Goal: Task Accomplishment & Management: Manage account settings

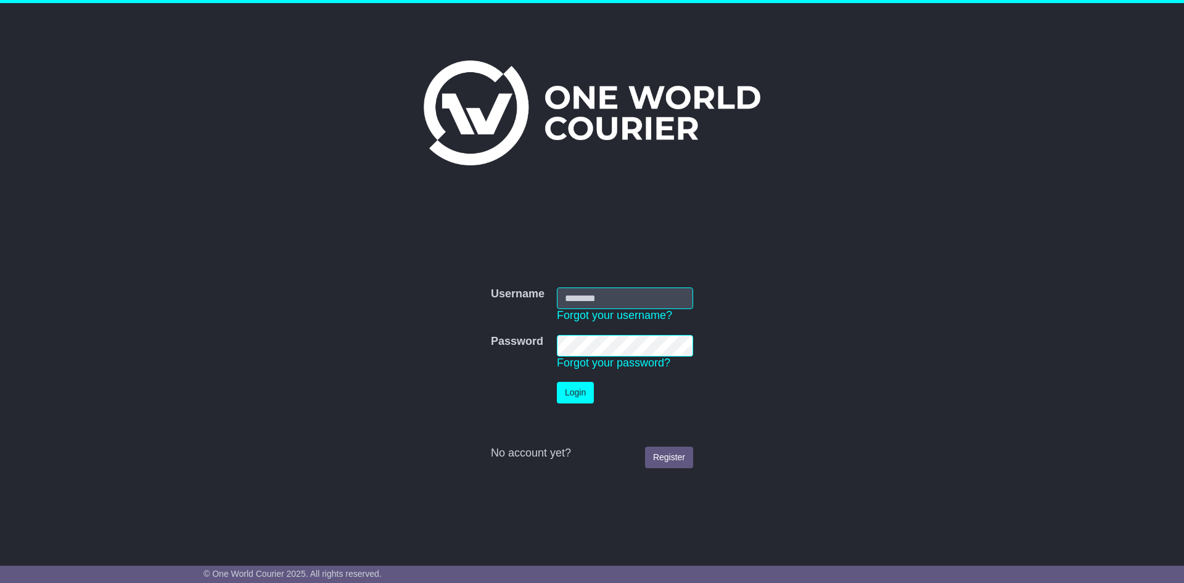
type input "**********"
click at [583, 394] on button "Login" at bounding box center [575, 393] width 37 height 22
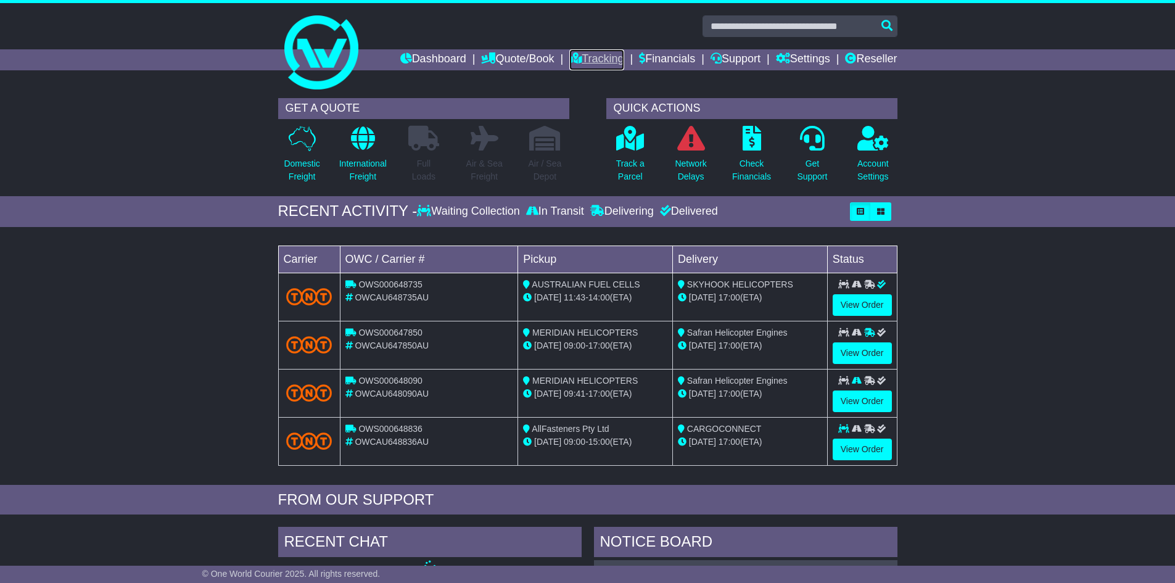
click at [572, 59] on link "Tracking" at bounding box center [596, 59] width 54 height 21
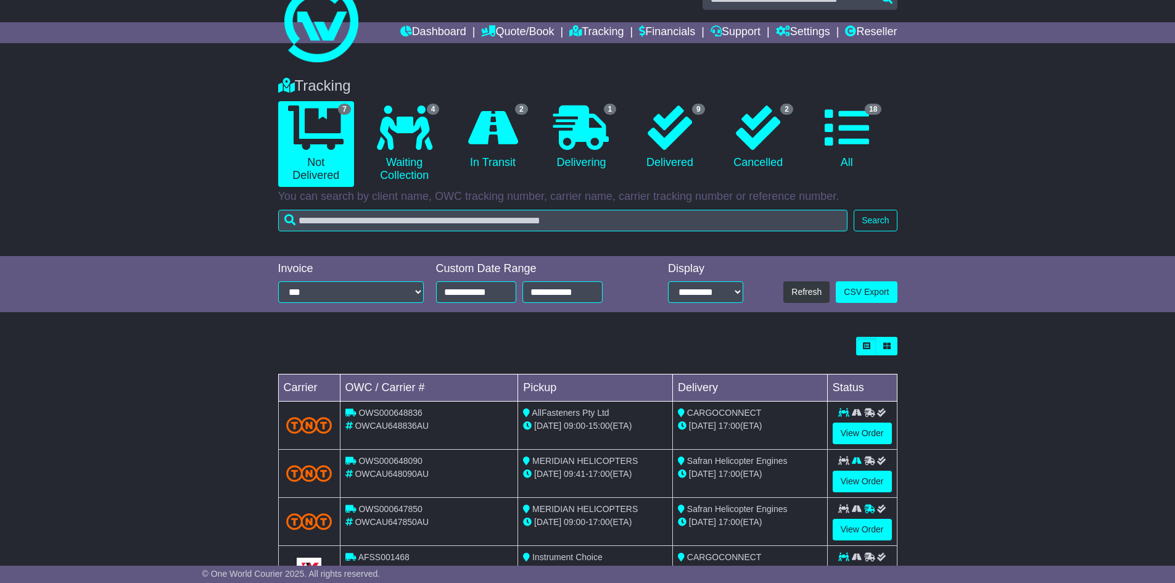
scroll to position [228, 0]
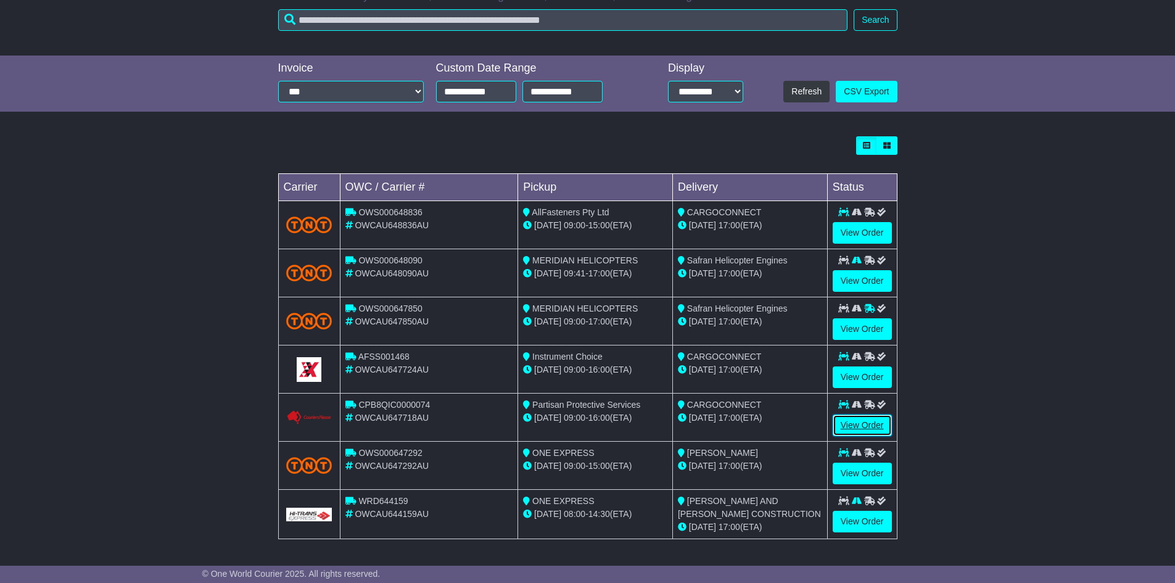
click at [870, 419] on link "View Order" at bounding box center [862, 425] width 59 height 22
click at [852, 425] on link "View Order" at bounding box center [862, 425] width 59 height 22
click at [868, 427] on link "View Order" at bounding box center [862, 425] width 59 height 22
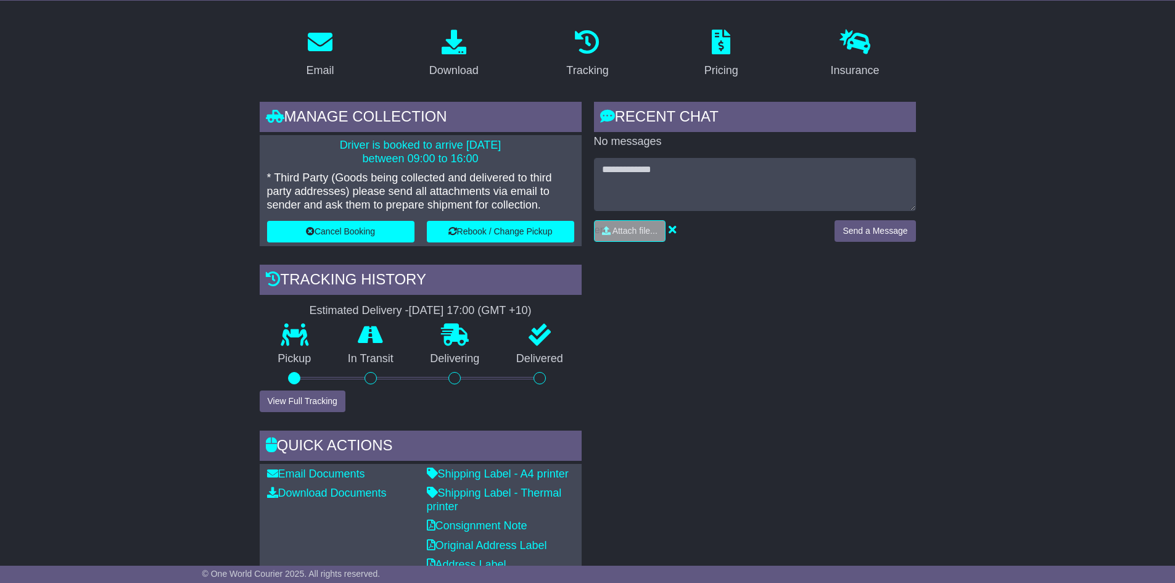
scroll to position [247, 0]
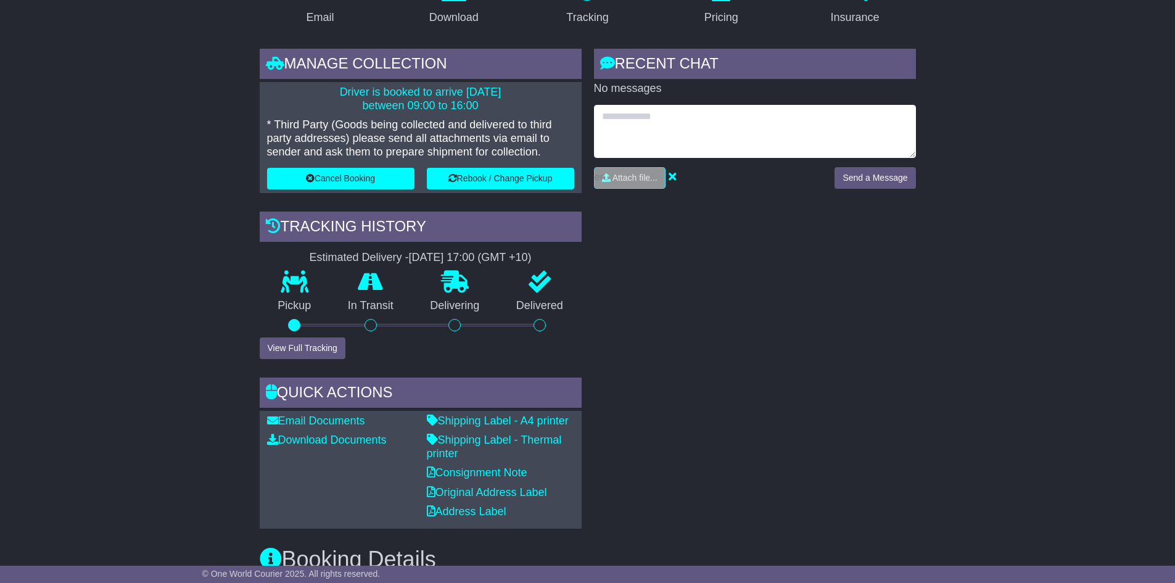
click at [670, 121] on textarea at bounding box center [755, 131] width 322 height 53
type textarea "**********"
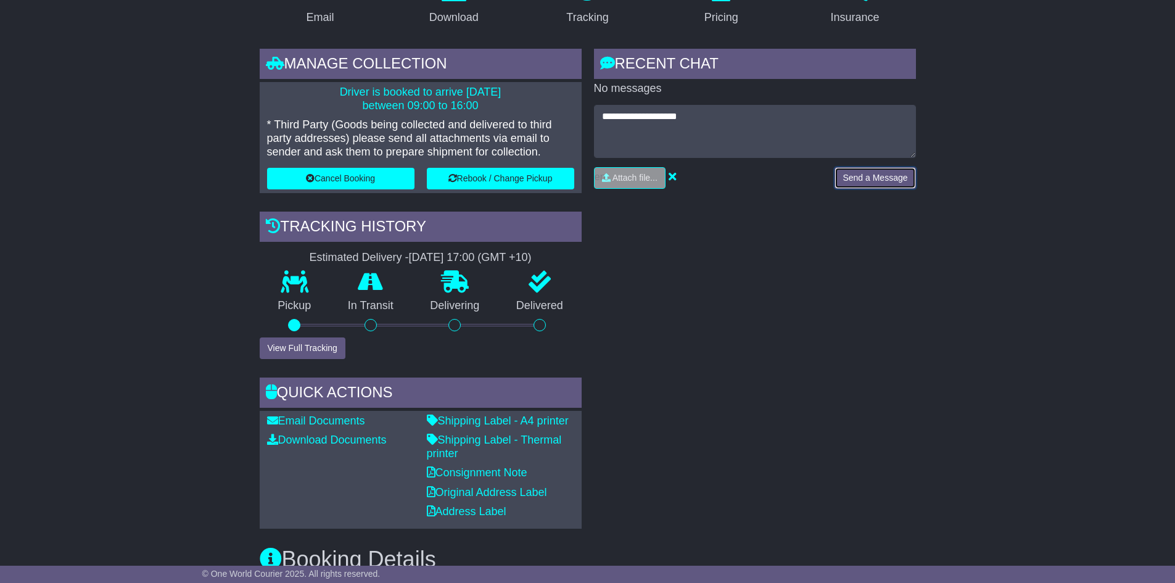
click at [876, 179] on button "Send a Message" at bounding box center [874, 178] width 81 height 22
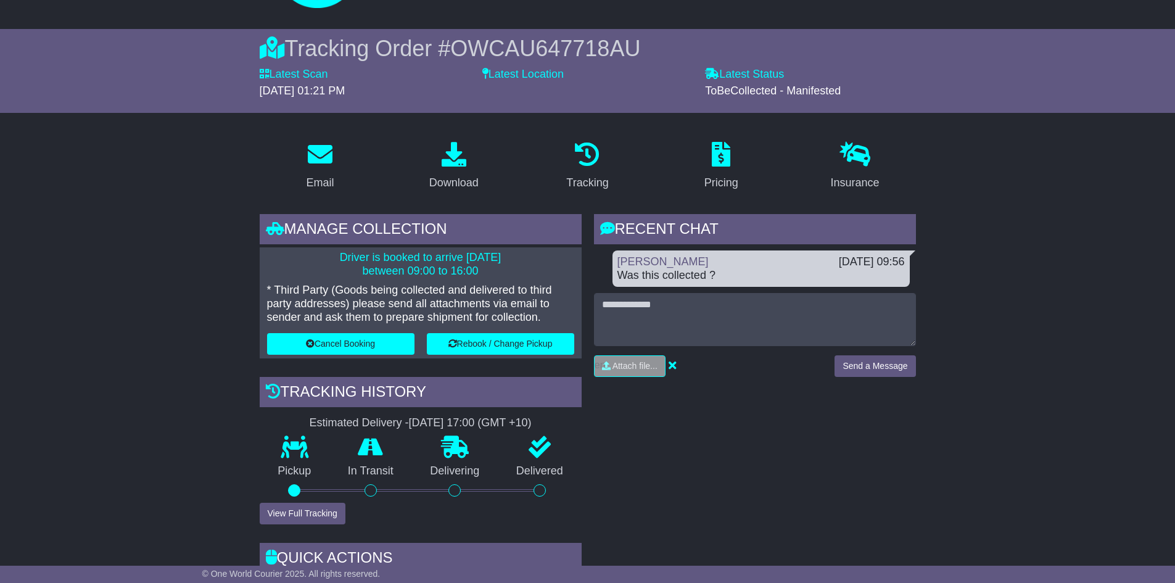
scroll to position [0, 0]
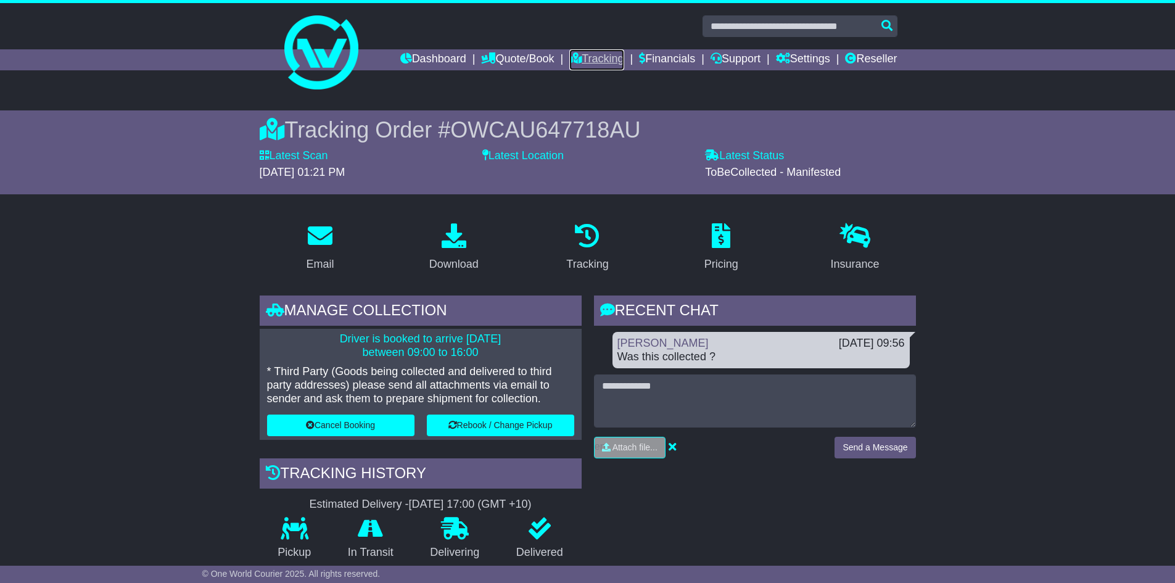
click at [573, 54] on link "Tracking" at bounding box center [596, 59] width 54 height 21
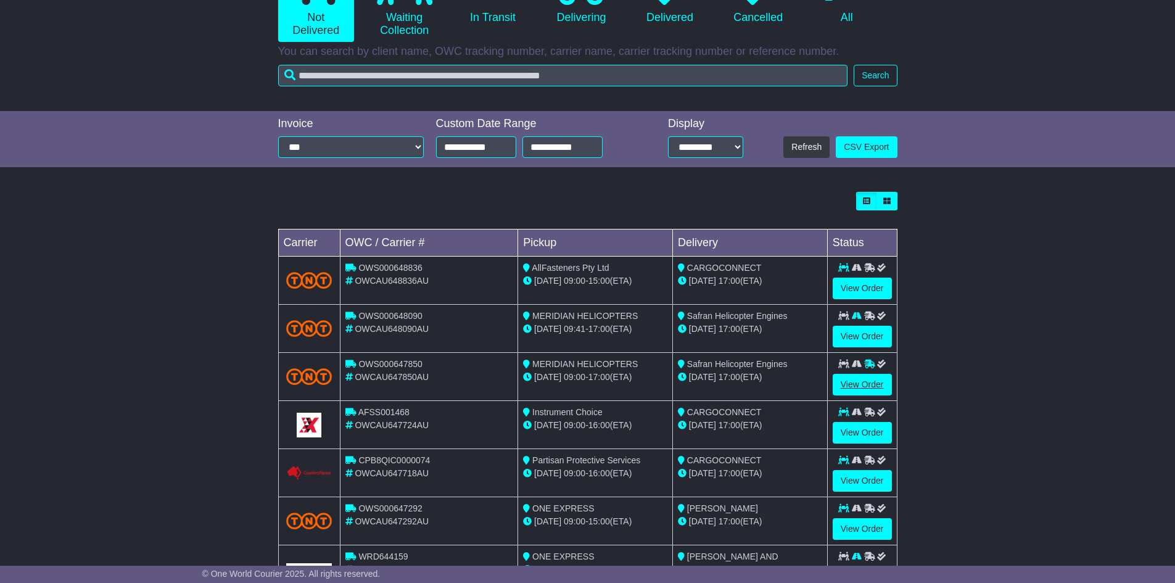
scroll to position [228, 0]
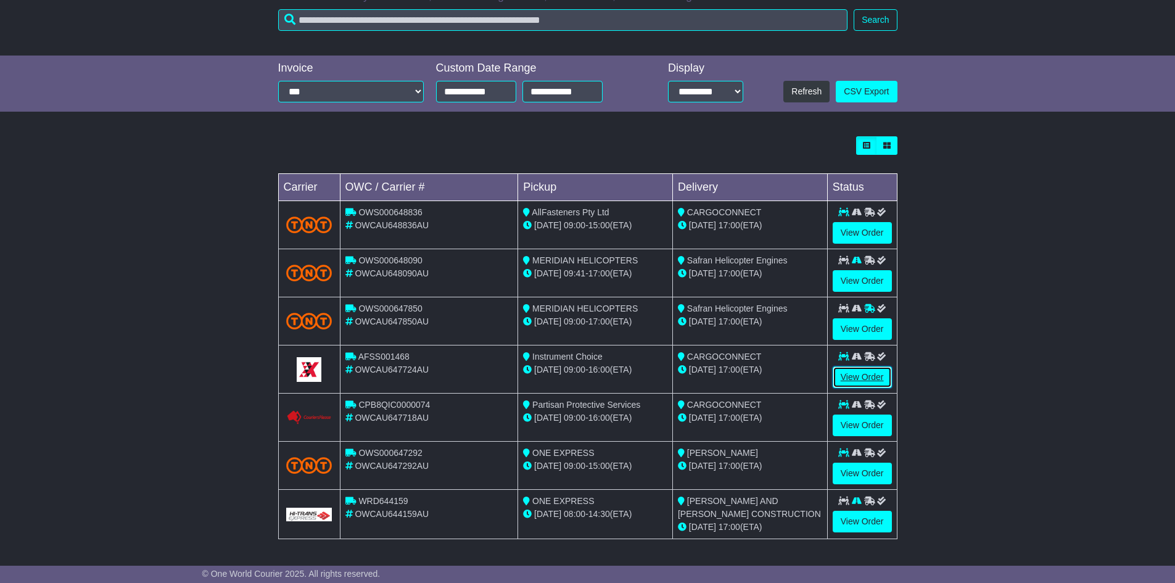
click at [870, 375] on link "View Order" at bounding box center [862, 377] width 59 height 22
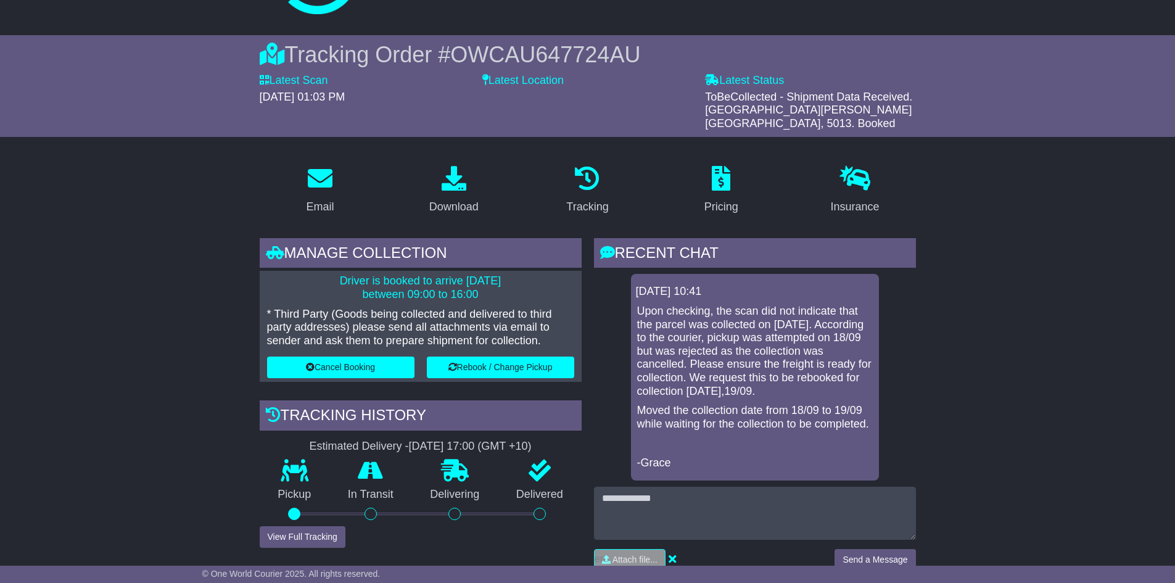
scroll to position [185, 0]
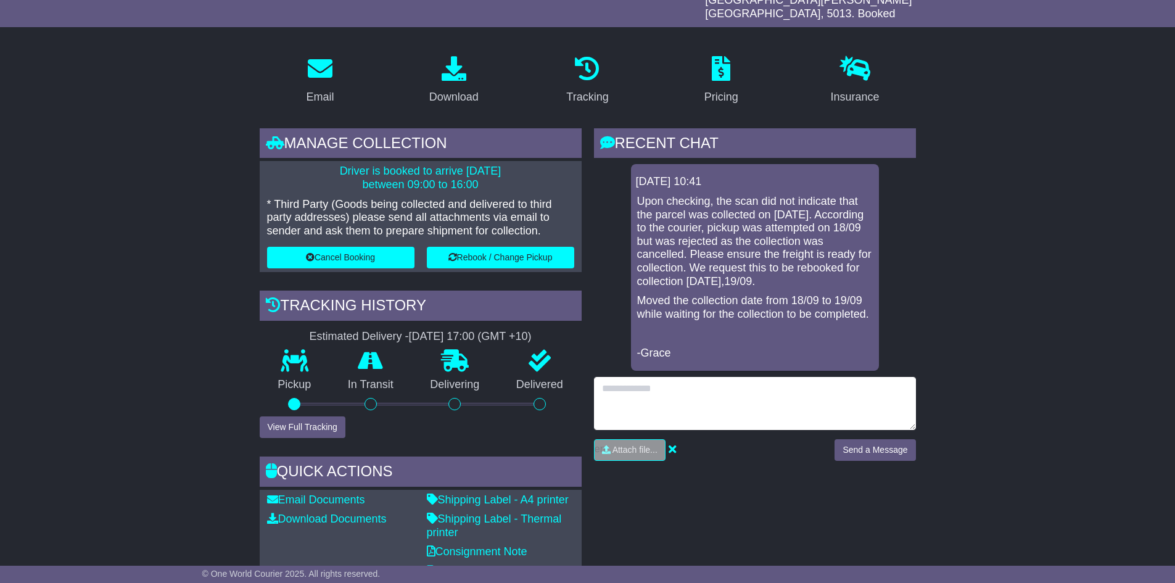
click at [724, 380] on textarea at bounding box center [755, 403] width 322 height 53
type textarea "**********"
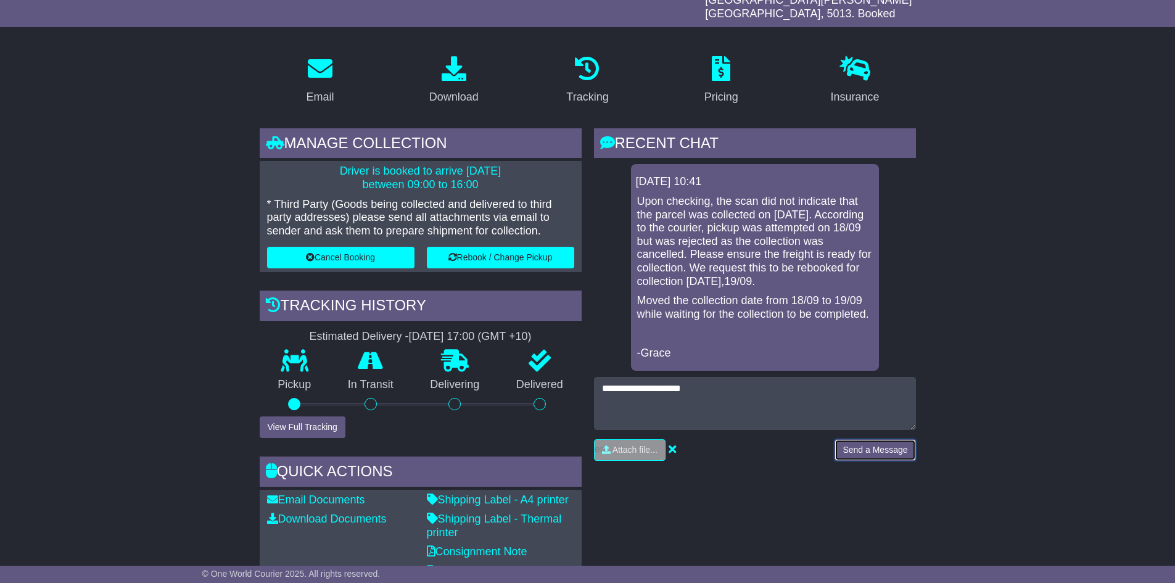
click at [891, 439] on button "Send a Message" at bounding box center [874, 450] width 81 height 22
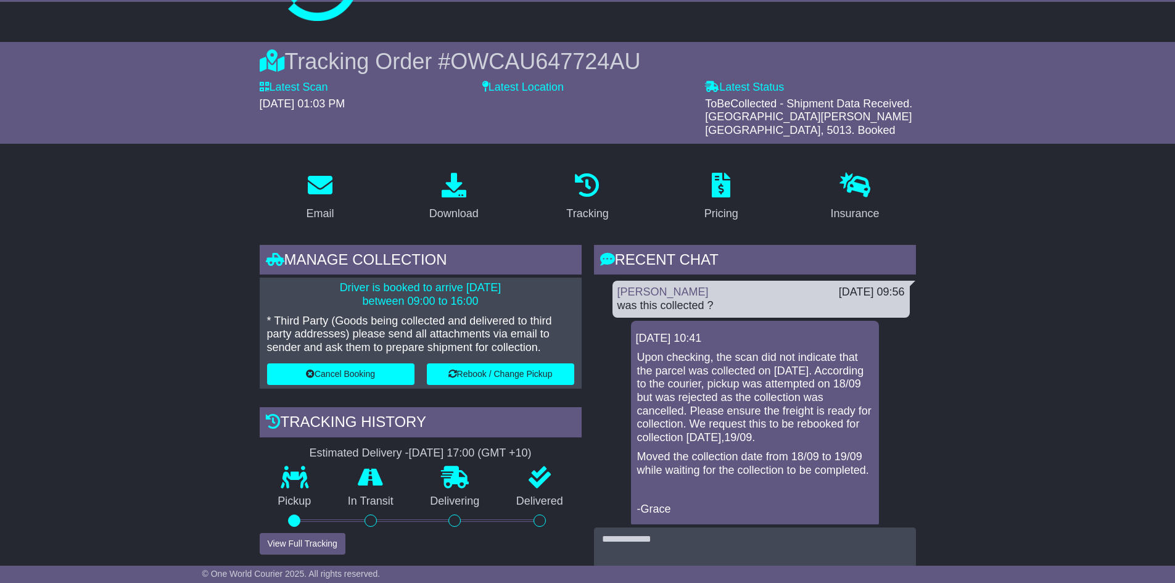
scroll to position [0, 0]
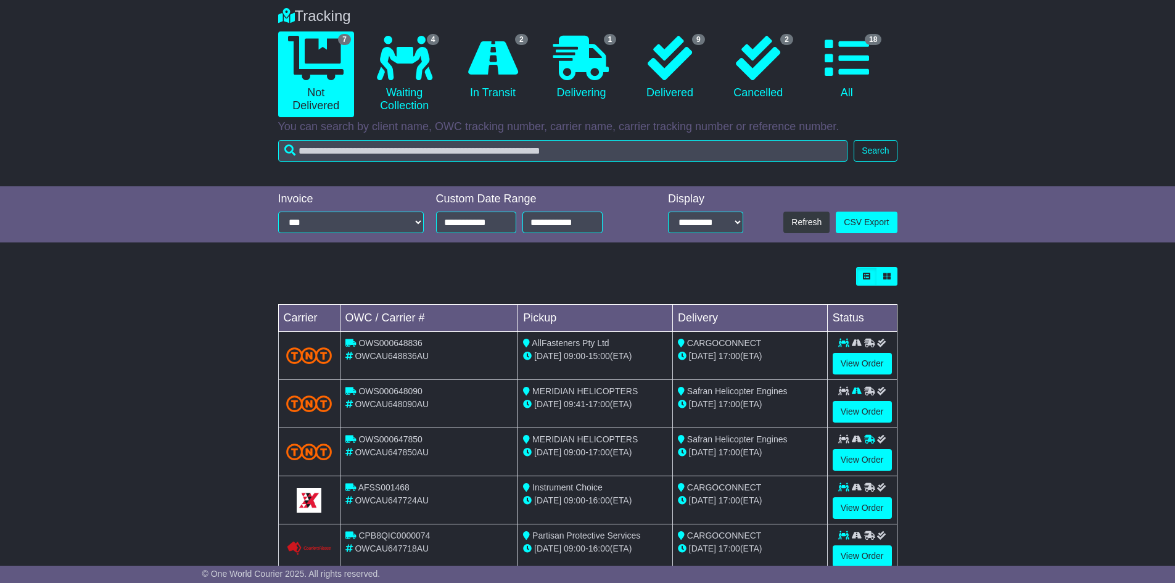
scroll to position [228, 0]
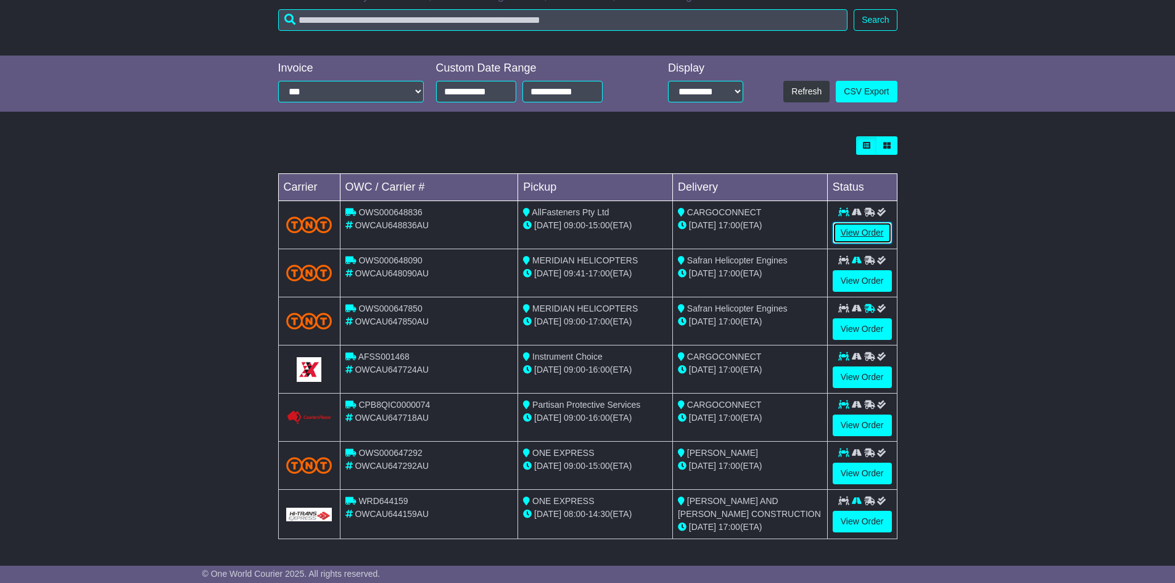
drag, startPoint x: 865, startPoint y: 230, endPoint x: 860, endPoint y: 241, distance: 12.1
click at [866, 230] on link "View Order" at bounding box center [862, 233] width 59 height 22
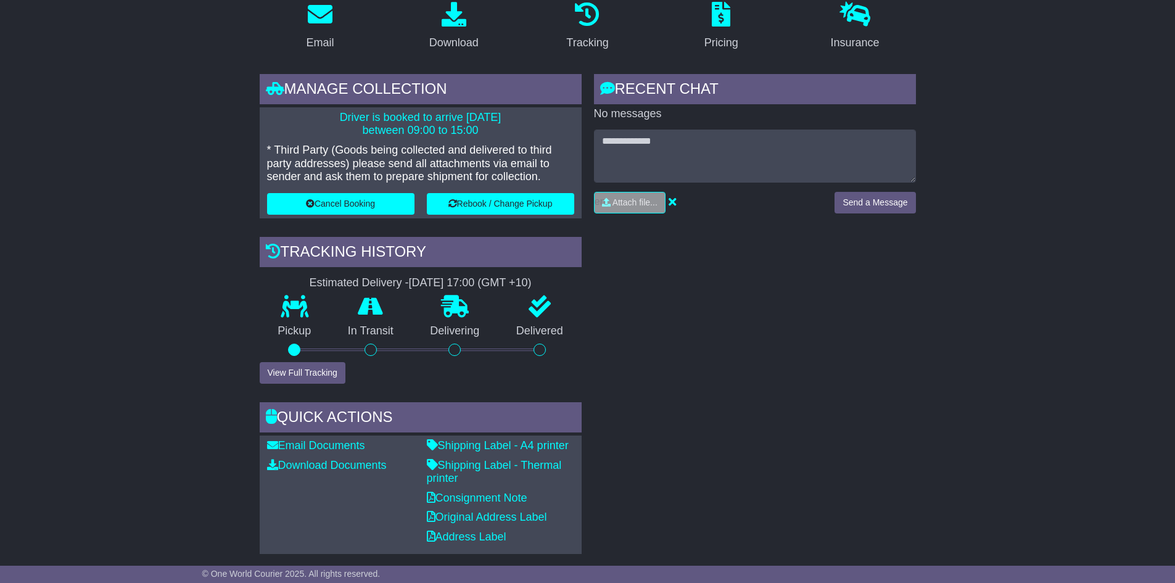
scroll to position [247, 0]
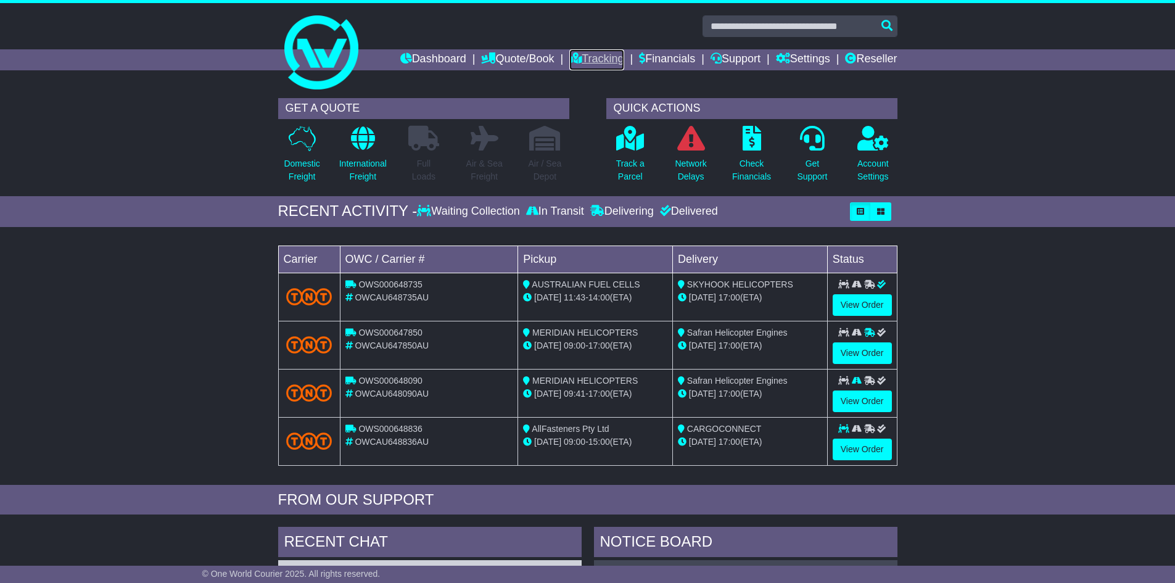
click at [569, 52] on icon at bounding box center [575, 57] width 12 height 11
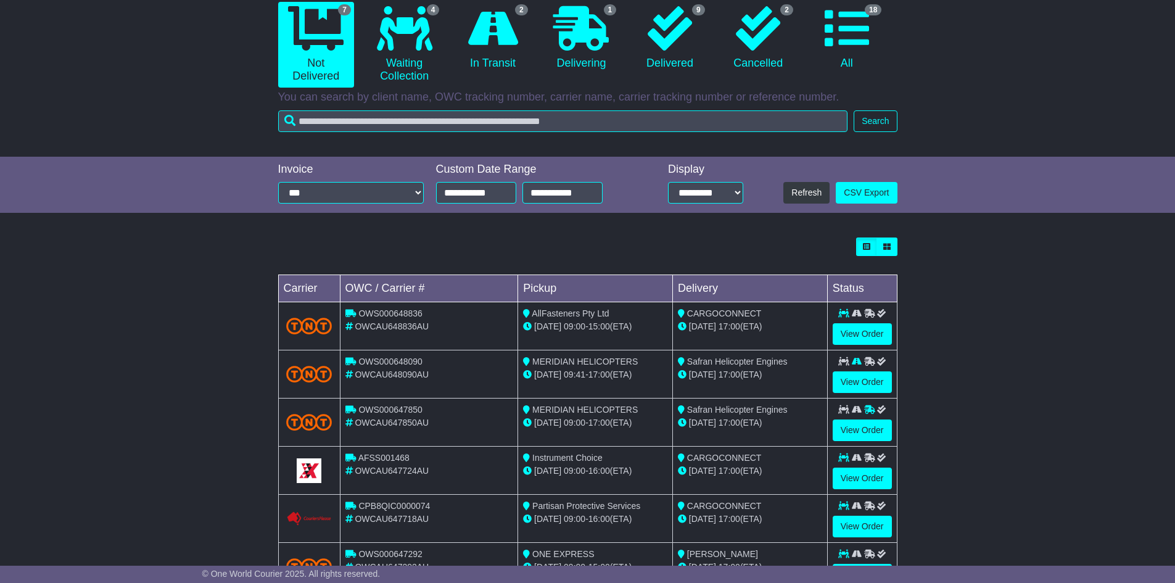
scroll to position [228, 0]
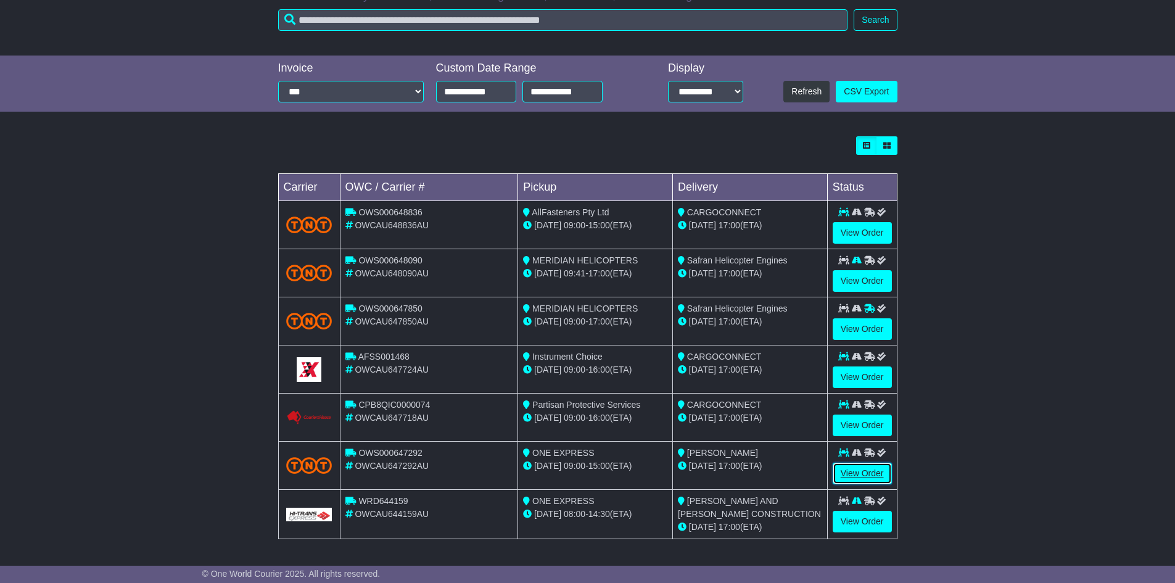
click at [860, 474] on link "View Order" at bounding box center [862, 474] width 59 height 22
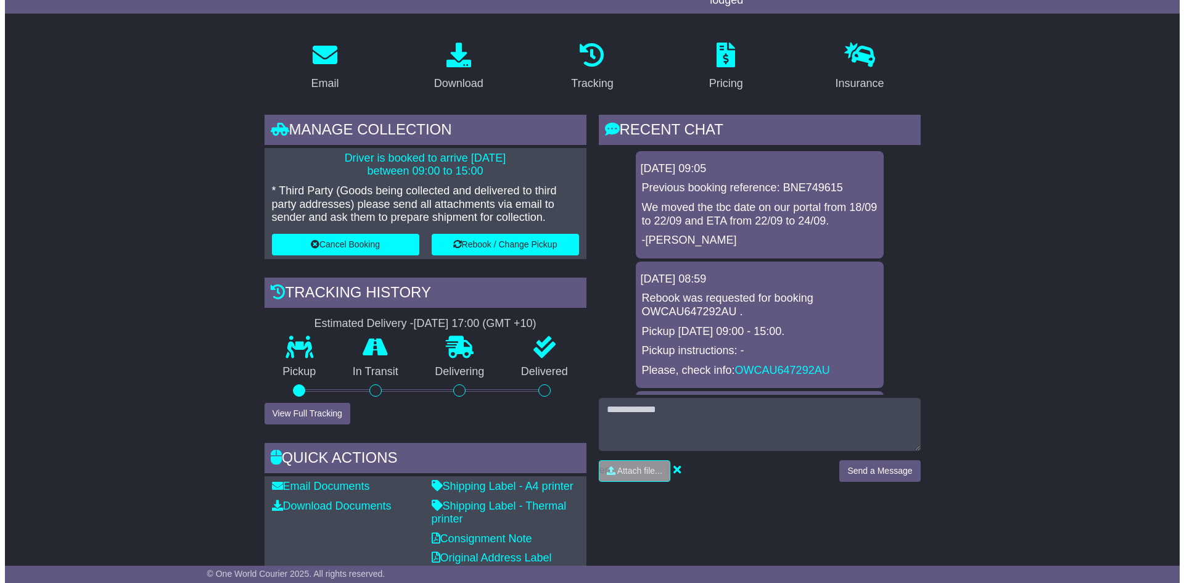
scroll to position [185, 0]
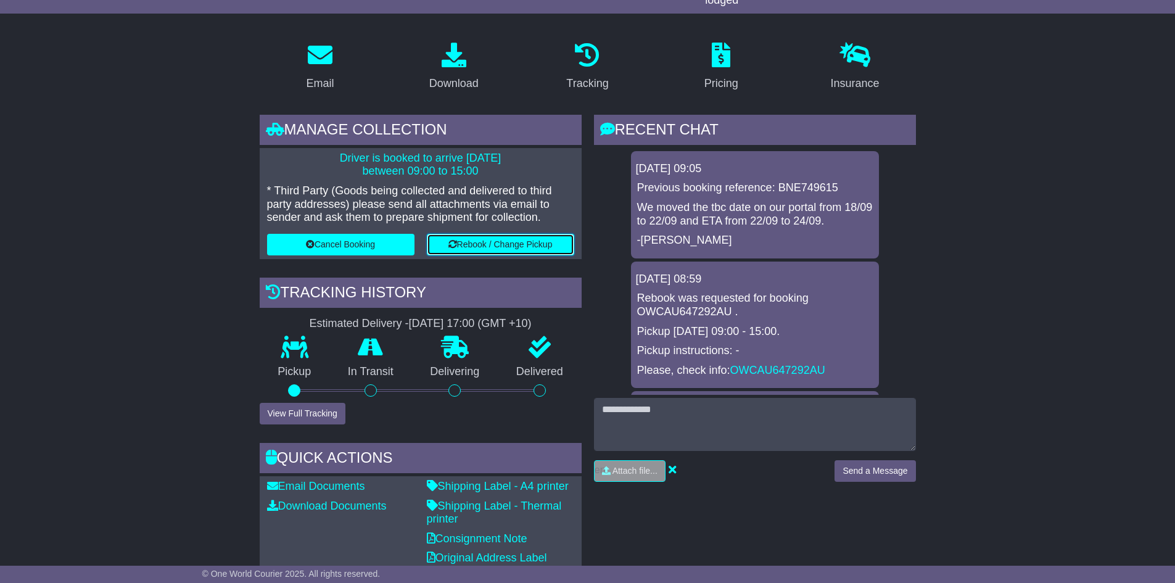
click at [508, 248] on button "Rebook / Change Pickup" at bounding box center [500, 245] width 147 height 22
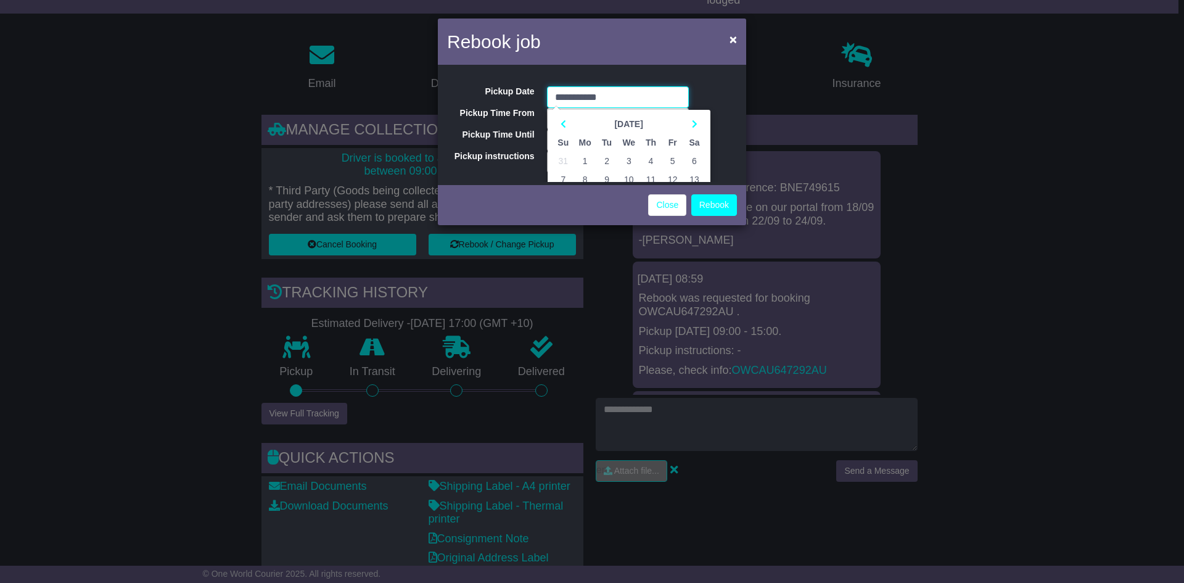
scroll to position [62, 0]
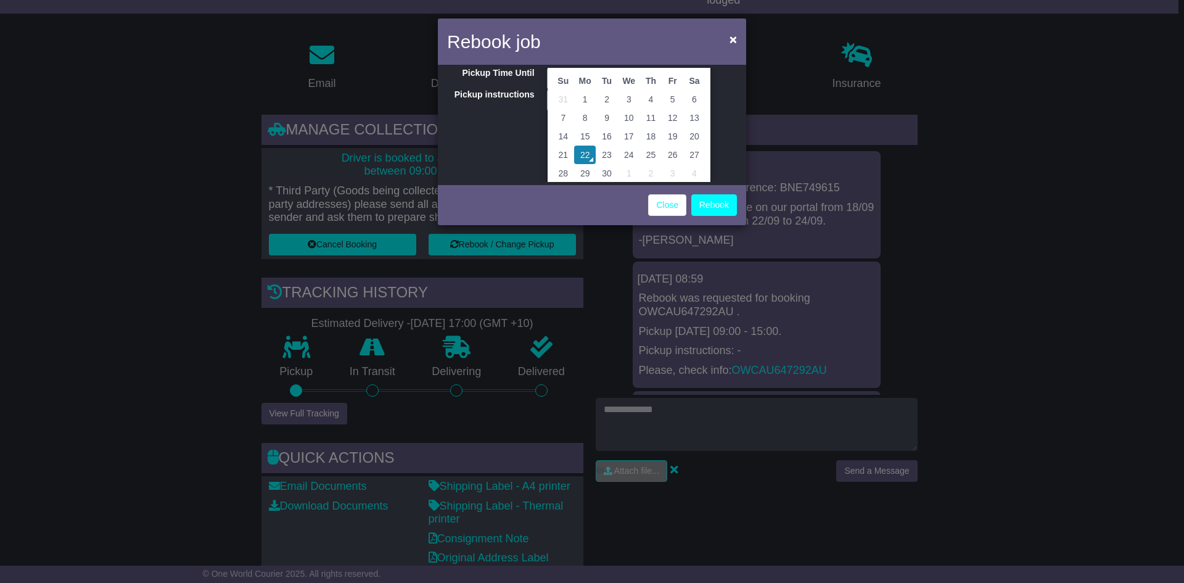
click at [603, 150] on td "23" at bounding box center [607, 155] width 22 height 19
type input "**********"
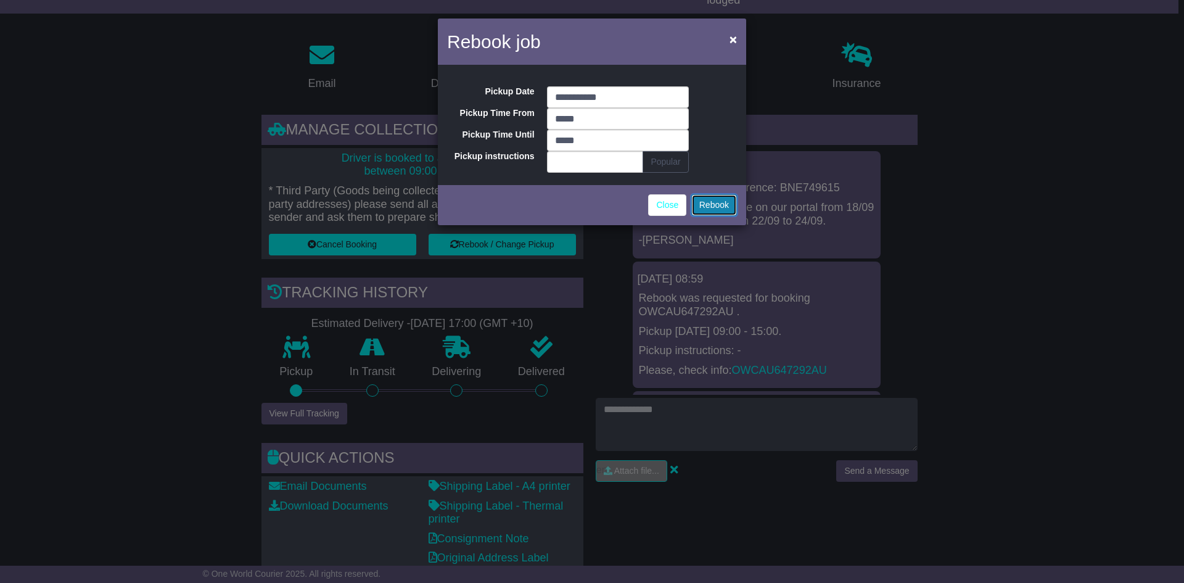
click at [705, 210] on button "Rebook" at bounding box center [714, 205] width 46 height 22
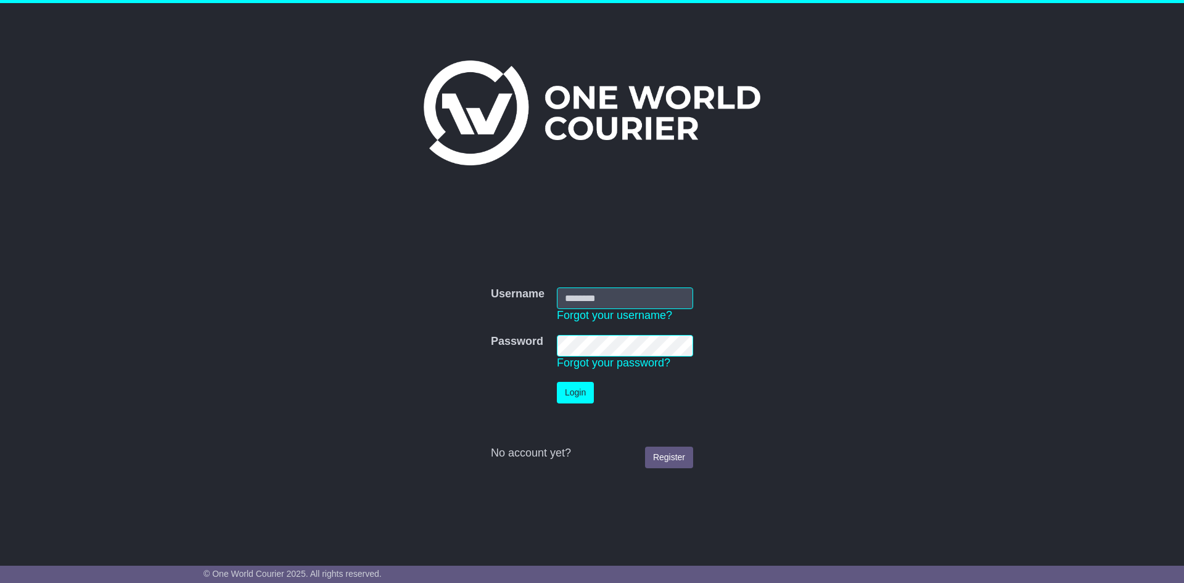
type input "**********"
click at [583, 401] on button "Login" at bounding box center [575, 393] width 37 height 22
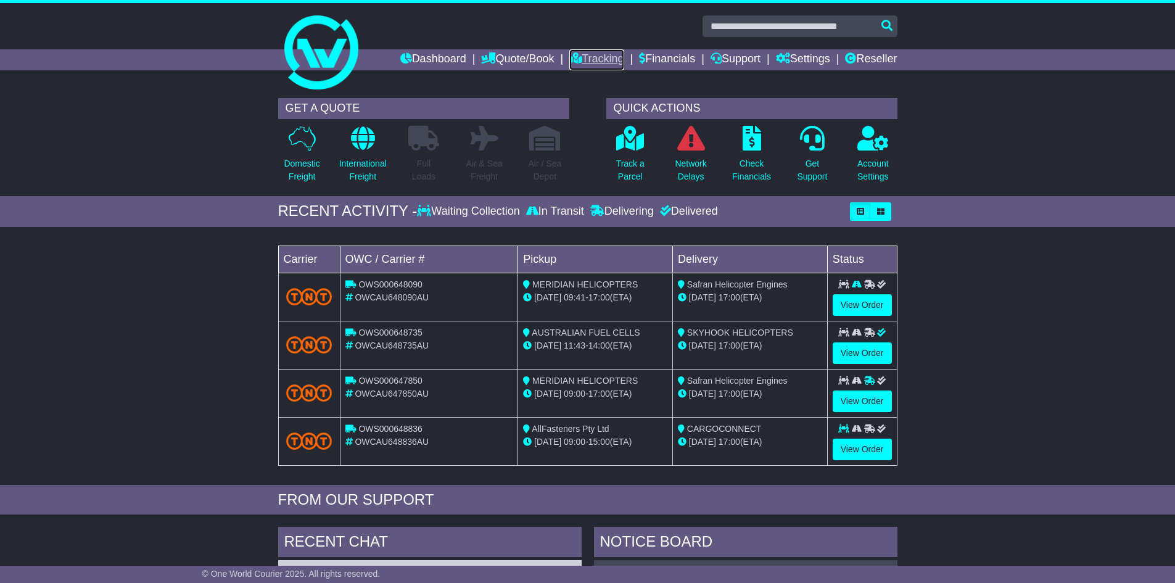
click at [583, 63] on link "Tracking" at bounding box center [596, 59] width 54 height 21
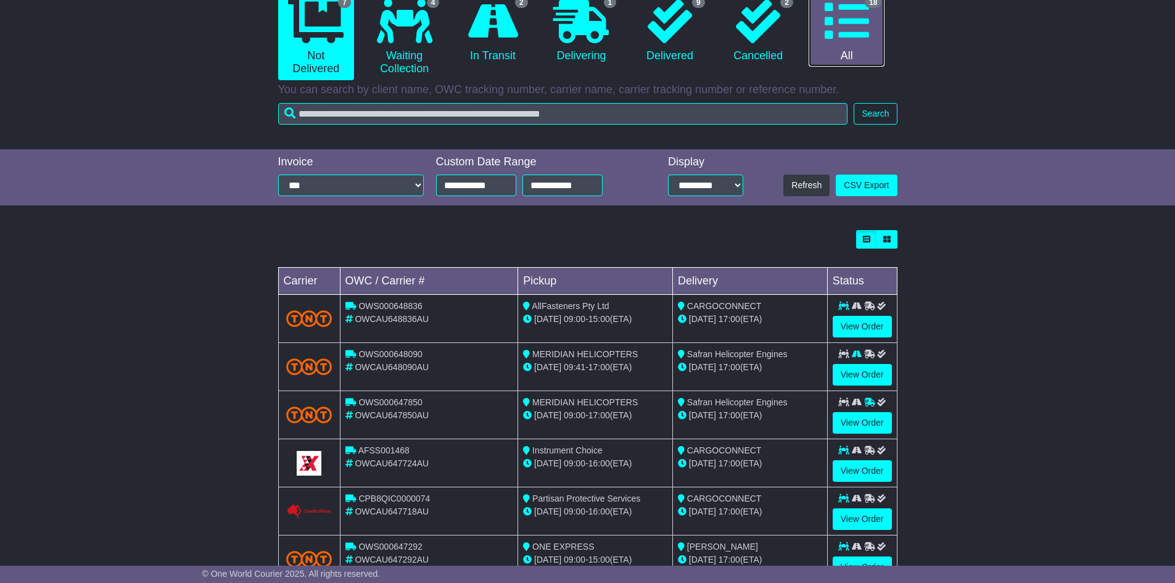
scroll to position [228, 0]
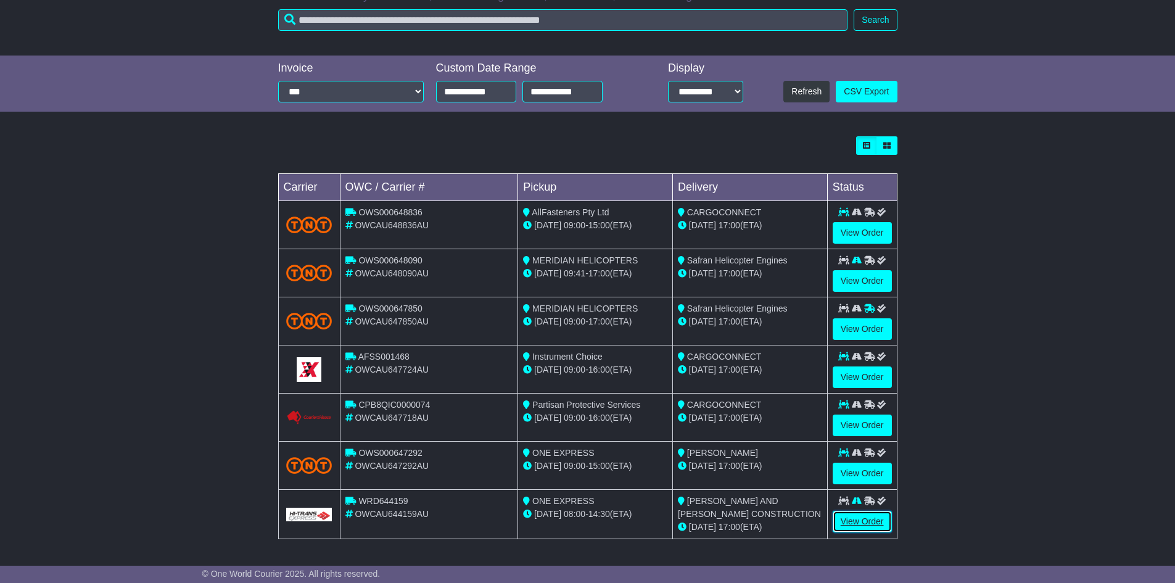
click at [866, 521] on link "View Order" at bounding box center [862, 522] width 59 height 22
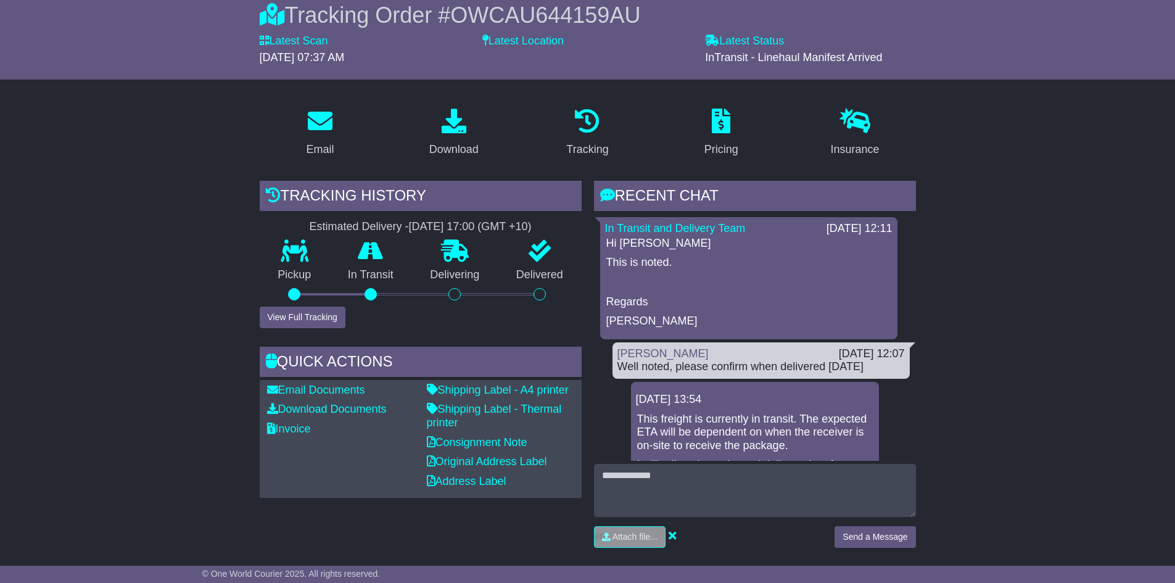
scroll to position [123, 0]
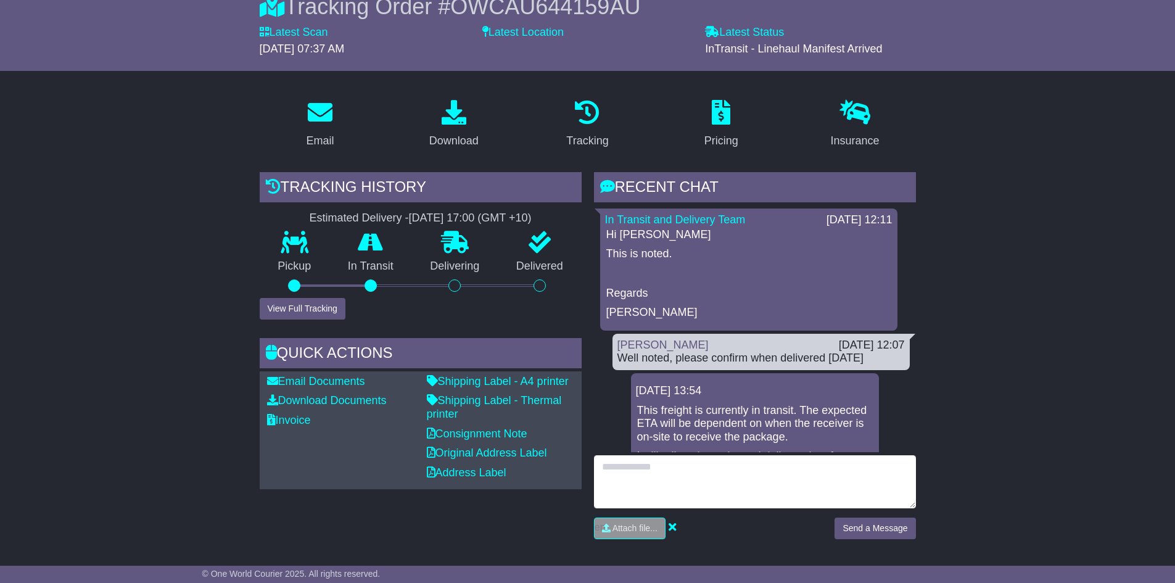
drag, startPoint x: 703, startPoint y: 477, endPoint x: 756, endPoint y: 442, distance: 63.3
click at [703, 477] on textarea at bounding box center [755, 481] width 322 height 53
type textarea "*"
type textarea "**********"
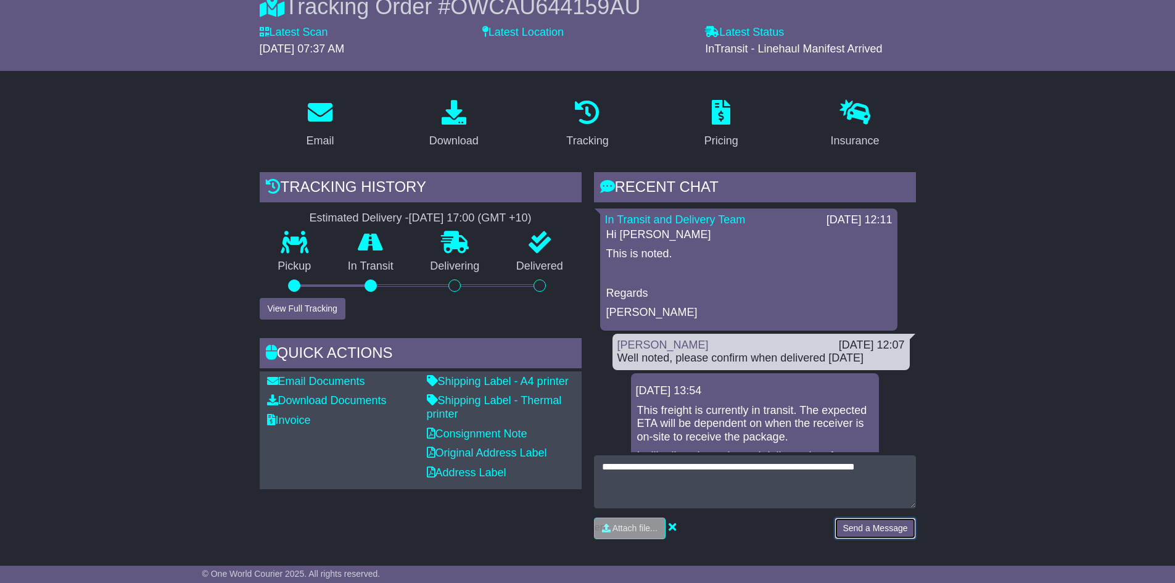
click at [894, 531] on button "Send a Message" at bounding box center [874, 528] width 81 height 22
